Goal: Book appointment/travel/reservation

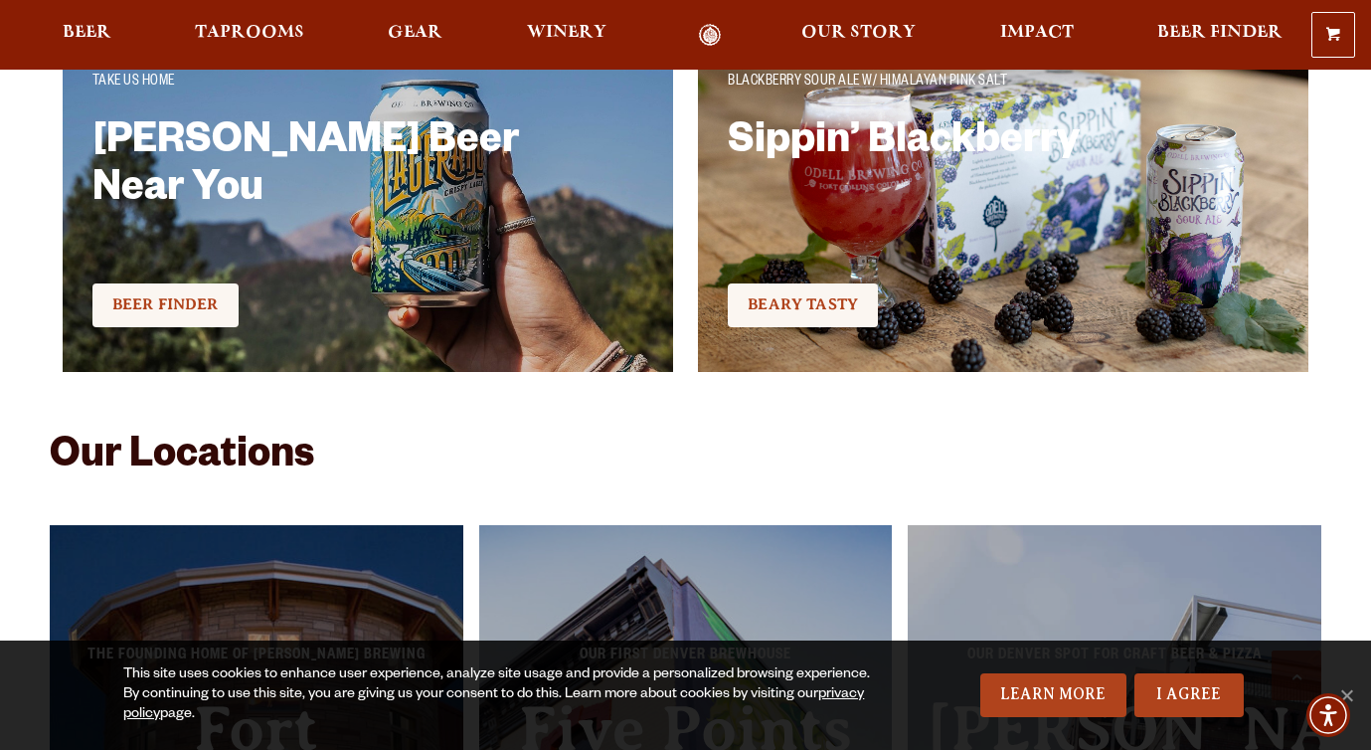
scroll to position [3765, 0]
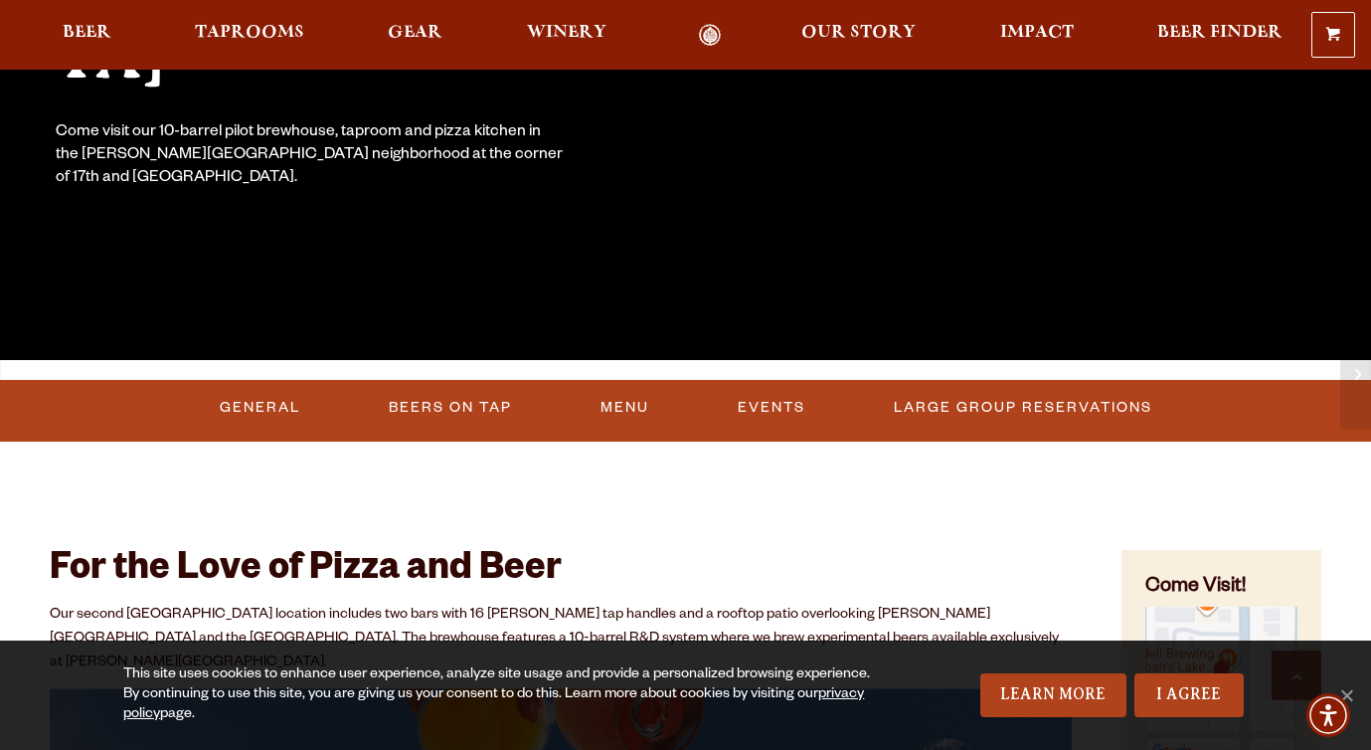
scroll to position [369, 0]
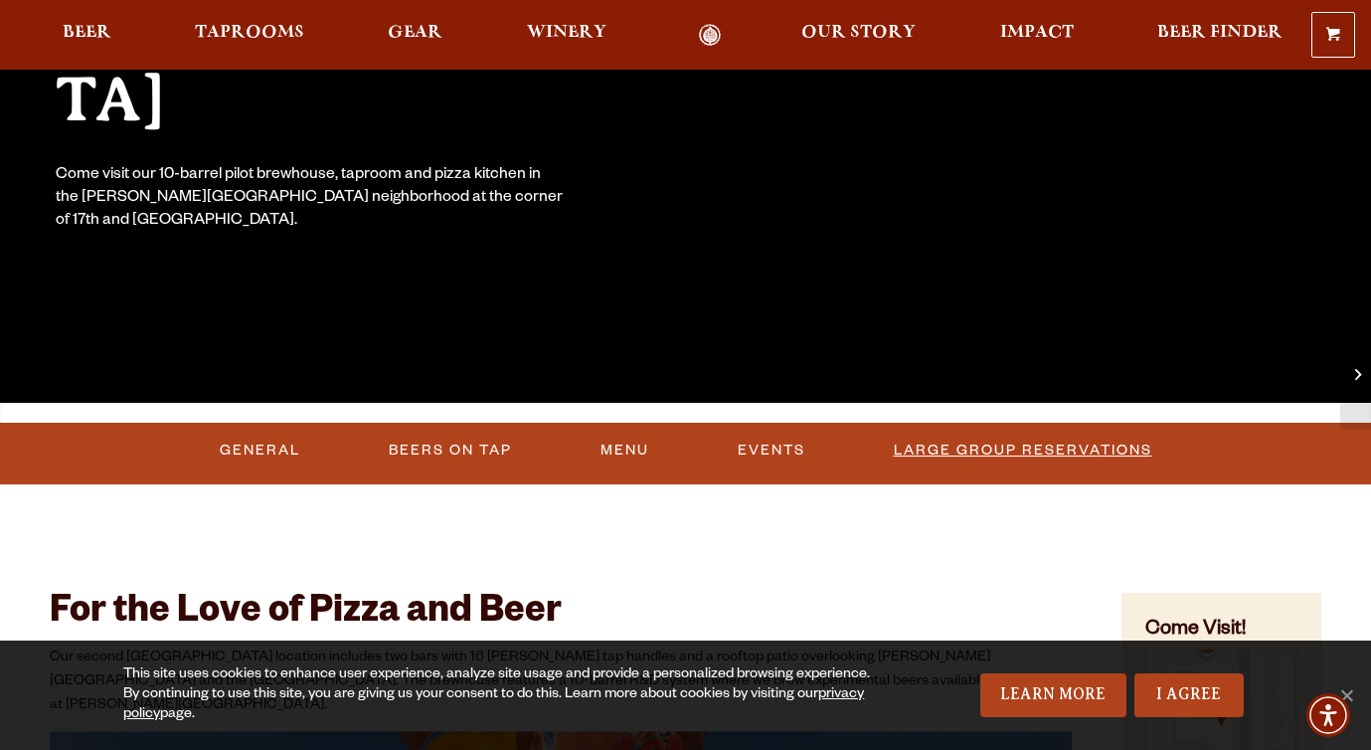
click at [998, 451] on link "Large Group Reservations" at bounding box center [1023, 451] width 274 height 46
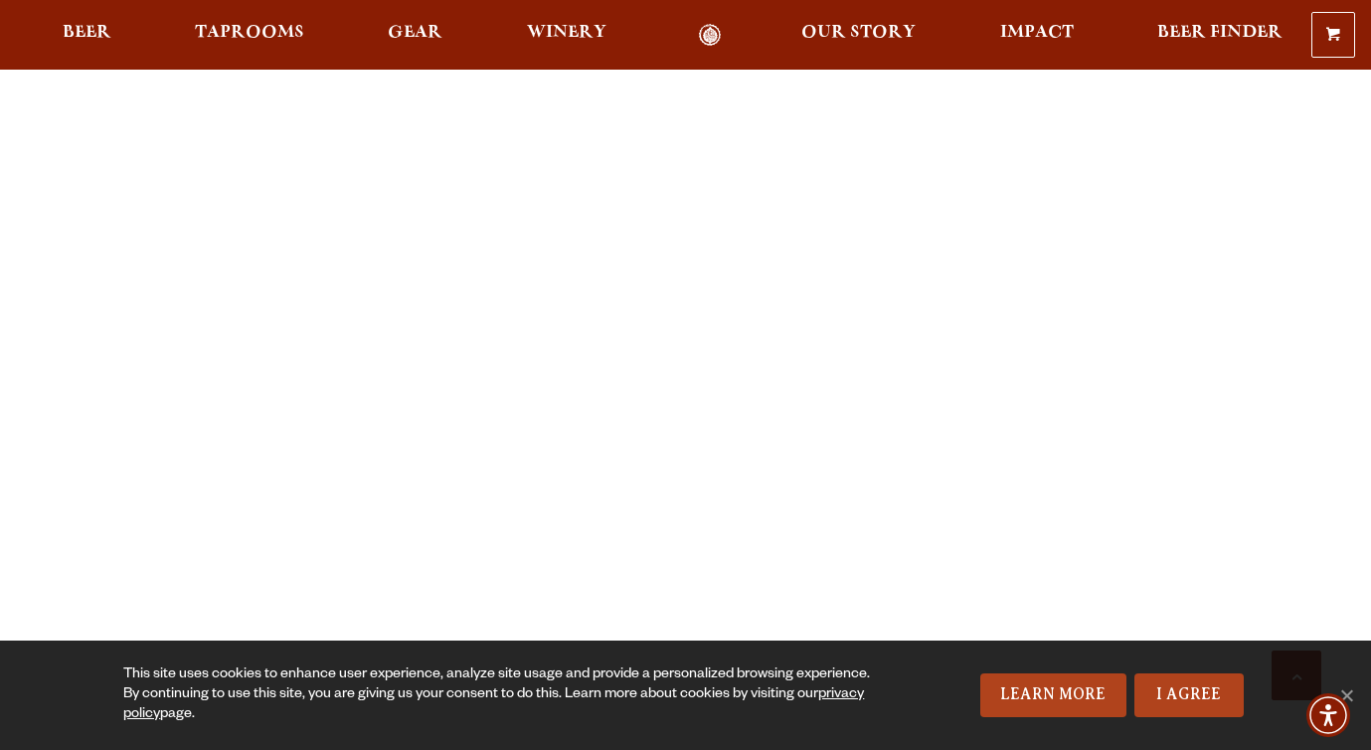
scroll to position [2511, 0]
